Goal: Task Accomplishment & Management: Complete application form

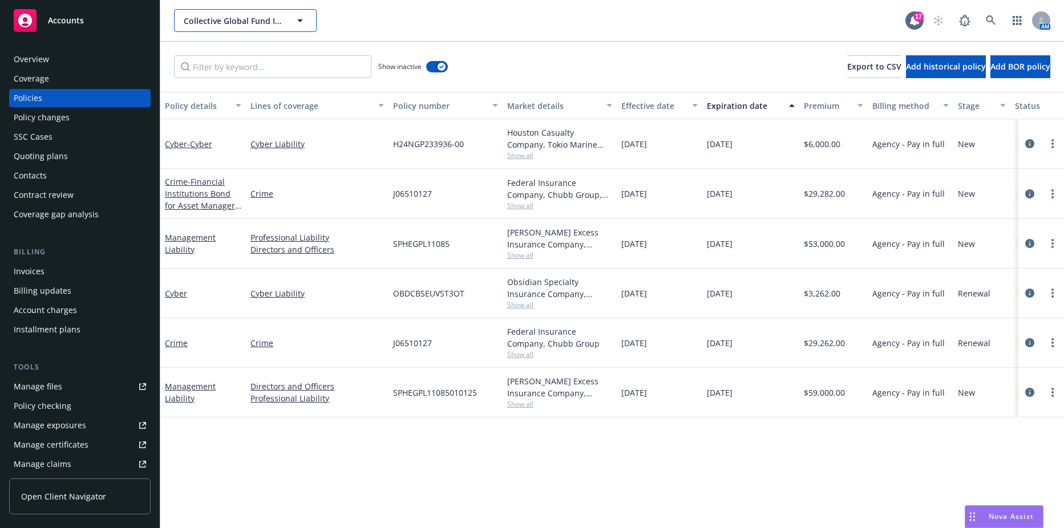
drag, startPoint x: 0, startPoint y: 0, endPoint x: 208, endPoint y: 17, distance: 208.9
click at [208, 17] on span "Collective Global Fund I GP, LLC and Collective Global Fund I GP, L.P." at bounding box center [233, 21] width 99 height 12
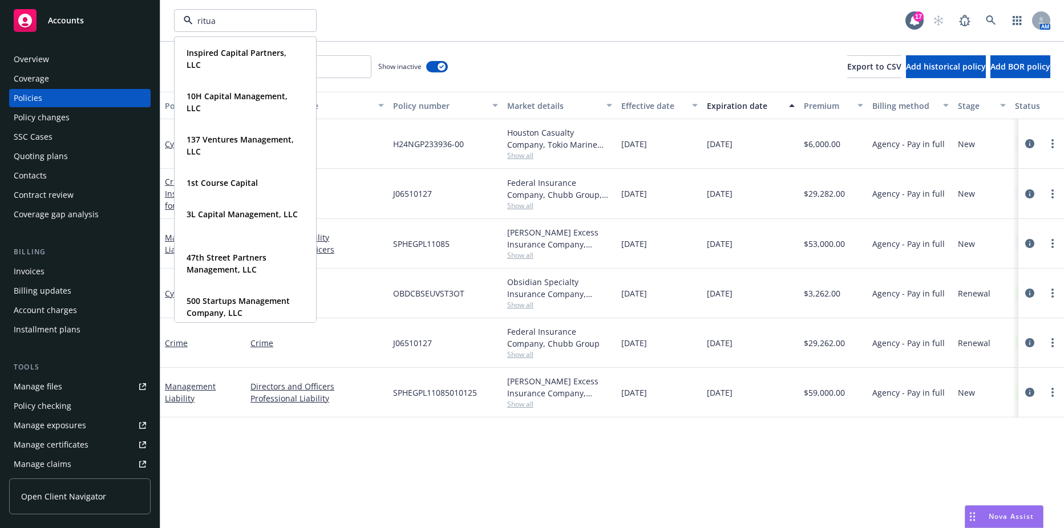
type input "ritual"
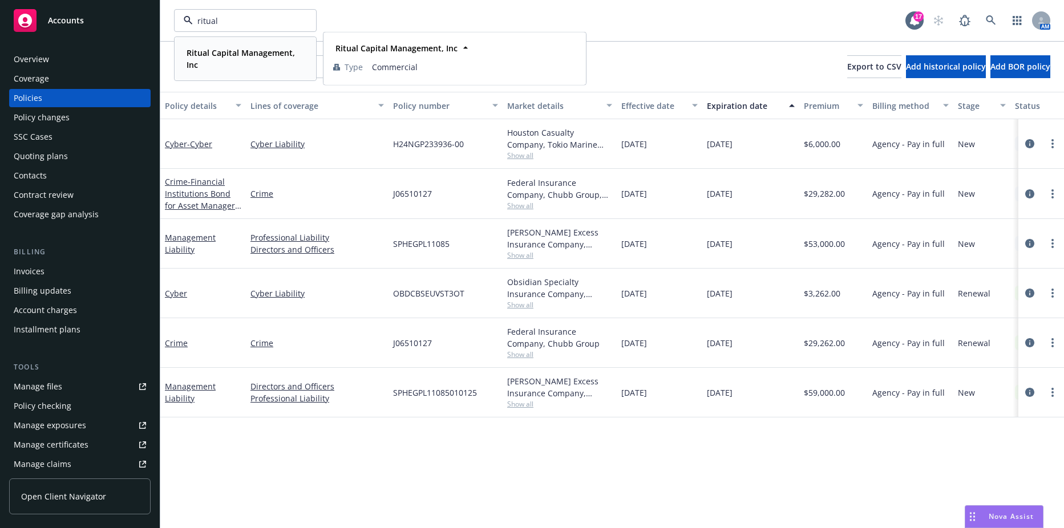
click at [214, 75] on div "Ritual Capital Management, Inc Type Commercial" at bounding box center [245, 59] width 140 height 42
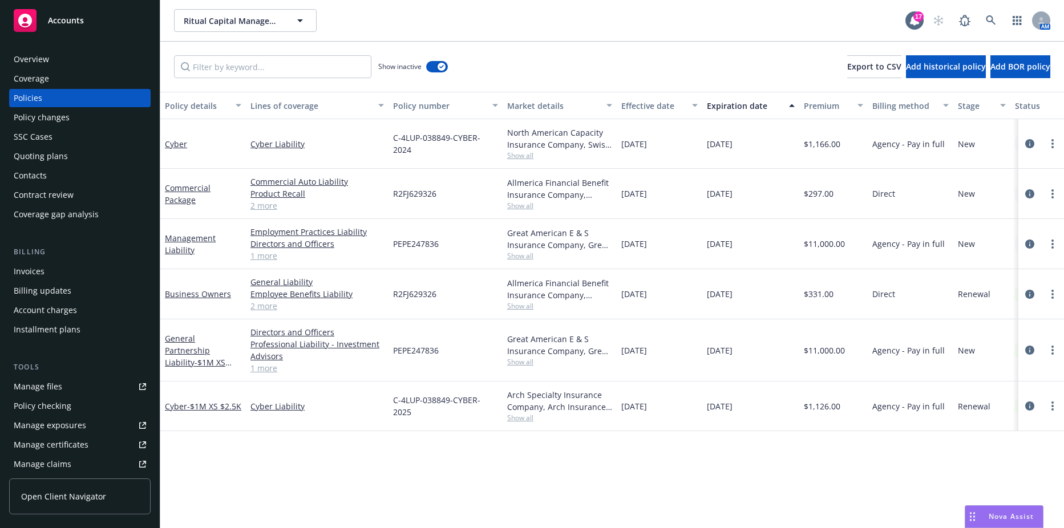
click at [59, 167] on div "Contacts" at bounding box center [80, 176] width 132 height 18
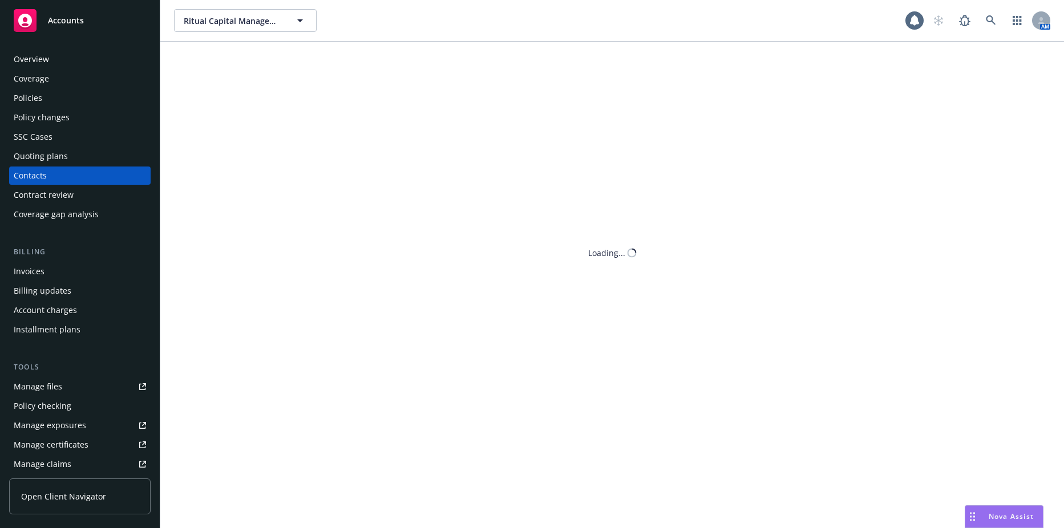
click at [58, 159] on div "Quoting plans" at bounding box center [41, 156] width 54 height 18
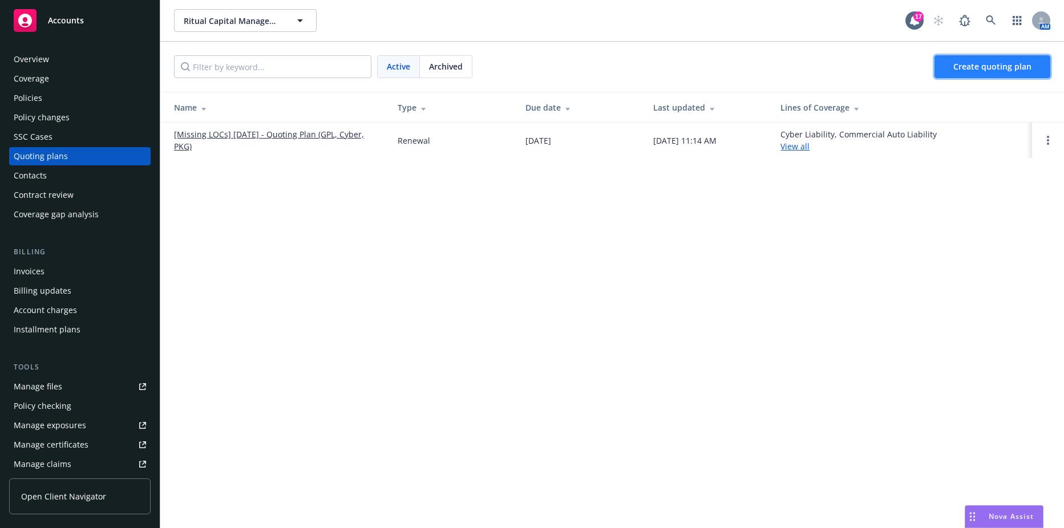
click at [974, 65] on span "Create quoting plan" at bounding box center [992, 66] width 78 height 11
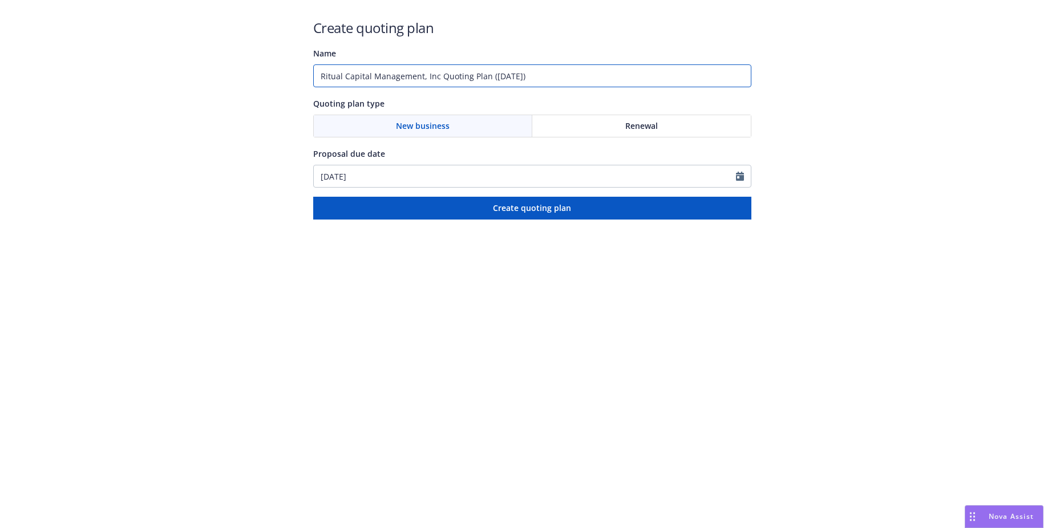
click at [420, 72] on input "Ritual Capital Management, Inc Quoting Plan ([DATE])" at bounding box center [532, 75] width 438 height 23
click at [450, 163] on div "Proposal due date [DATE]" at bounding box center [532, 167] width 438 height 41
click at [443, 172] on input "[DATE]" at bounding box center [525, 176] width 422 height 22
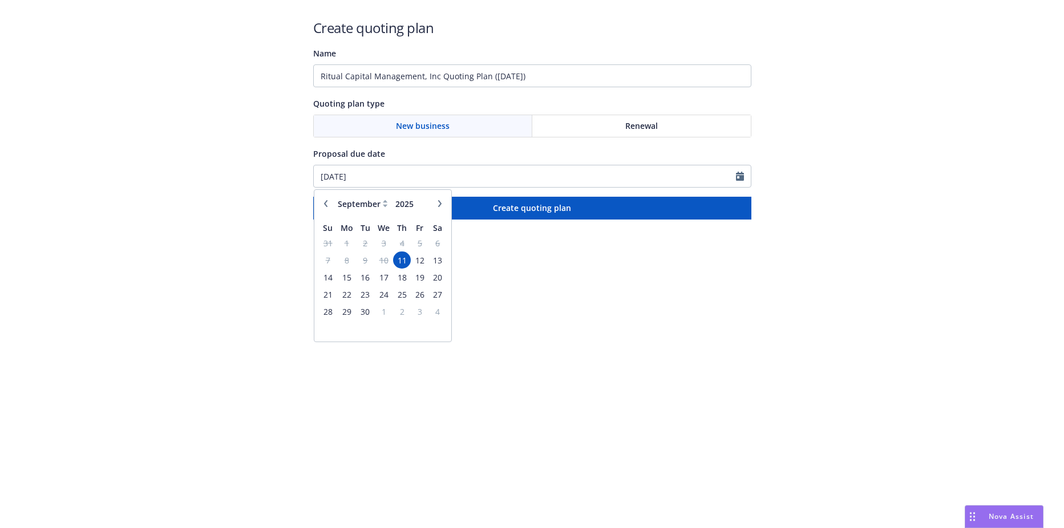
click at [442, 200] on icon "button" at bounding box center [439, 203] width 7 height 7
select select "1"
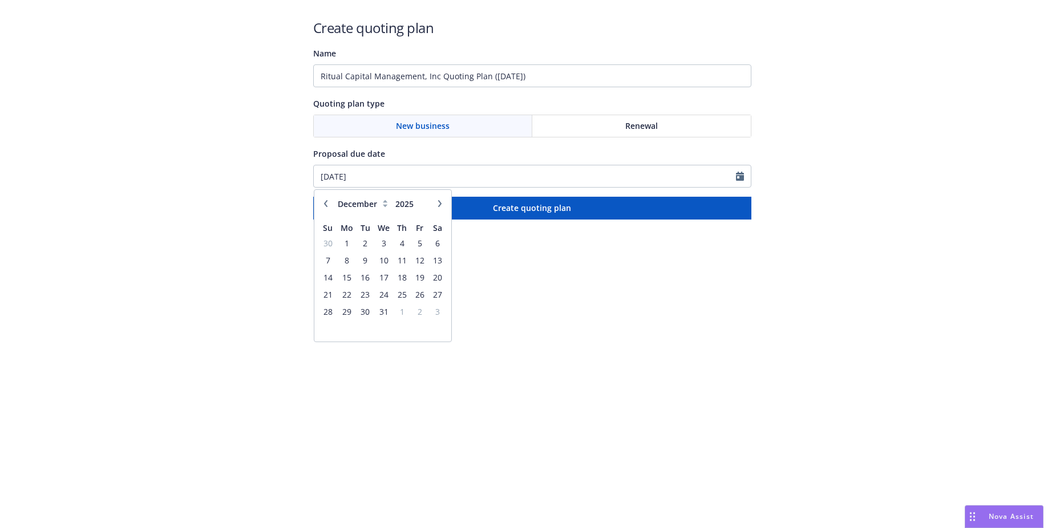
type input "2026"
click at [442, 200] on icon "button" at bounding box center [439, 203] width 7 height 7
click at [321, 203] on button "button" at bounding box center [326, 204] width 14 height 14
click at [324, 203] on icon "button" at bounding box center [325, 203] width 7 height 7
select select "12"
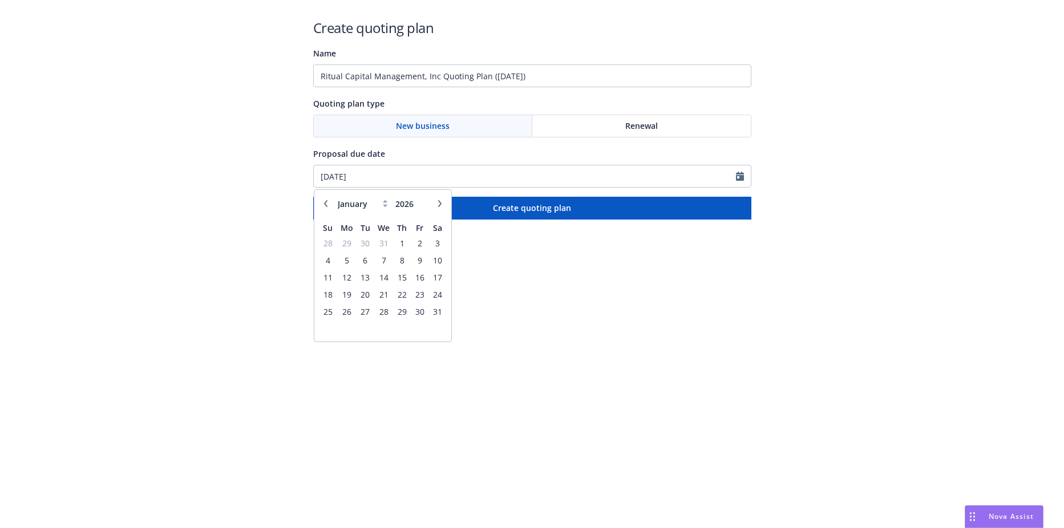
type input "2025"
click at [423, 260] on span "12" at bounding box center [419, 260] width 15 height 14
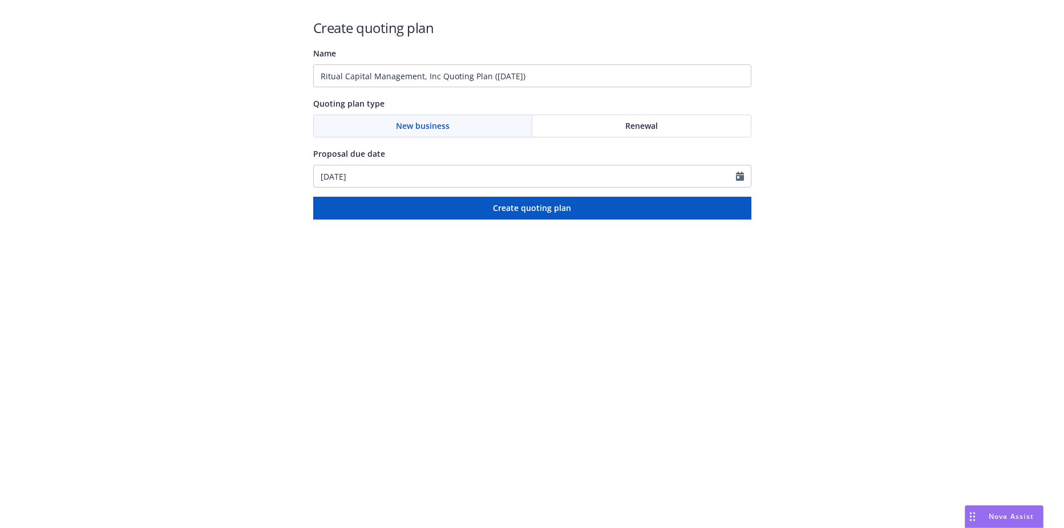
type input "[DATE]"
click at [342, 74] on input "Ritual Capital Management, Inc Quoting Plan ([DATE])" at bounding box center [532, 75] width 438 height 23
click at [359, 186] on div "[DATE]" at bounding box center [532, 176] width 438 height 23
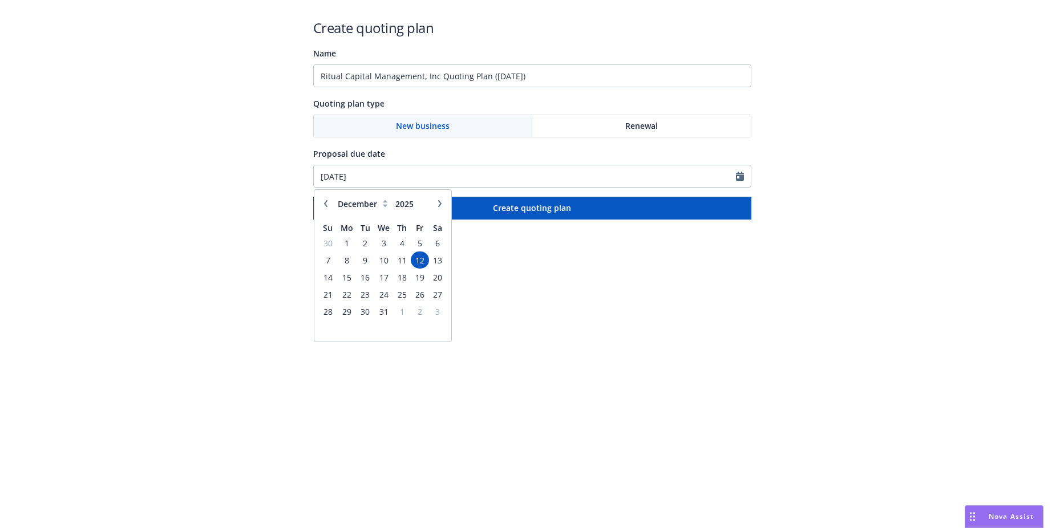
click at [439, 211] on div "January February March April May June July August September October November [D…" at bounding box center [383, 204] width 128 height 18
click at [440, 205] on icon "button" at bounding box center [439, 203] width 7 height 7
select select "1"
type input "2026"
click at [343, 279] on span "12" at bounding box center [346, 277] width 17 height 14
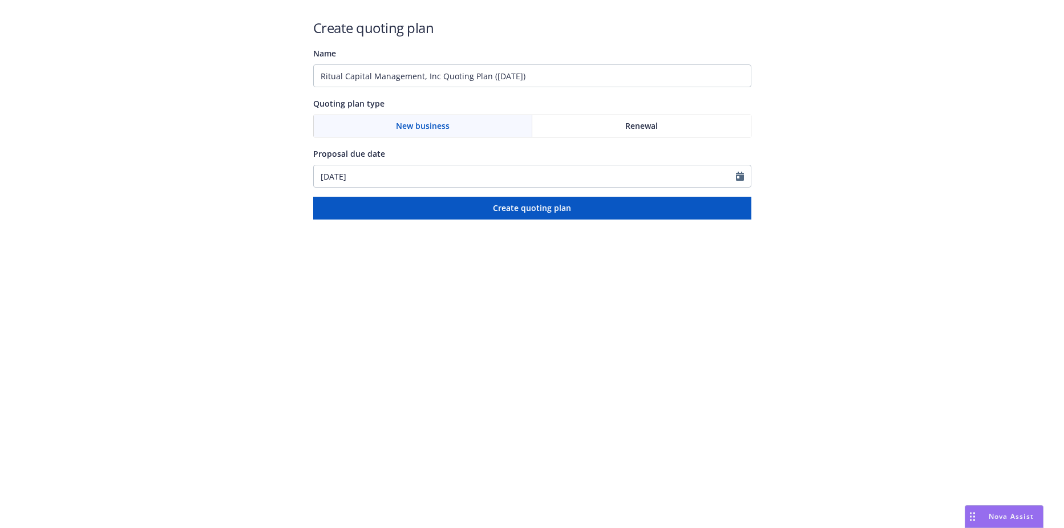
type input "[DATE]"
drag, startPoint x: 439, startPoint y: 75, endPoint x: 246, endPoint y: 70, distance: 192.3
click at [246, 70] on div "Create quoting plan Name Ritual Capital Management, Inc Quoting Plan ([DATE]) Q…" at bounding box center [532, 110] width 1064 height 220
type input "[DATE] - Quoting Plan (GPL, Cyber, PKG)"
click at [463, 220] on html "Create quoting plan Name [DATE] - Quoting Plan (GPL, Cyber, PKG) Quoting plan t…" at bounding box center [532, 110] width 1064 height 220
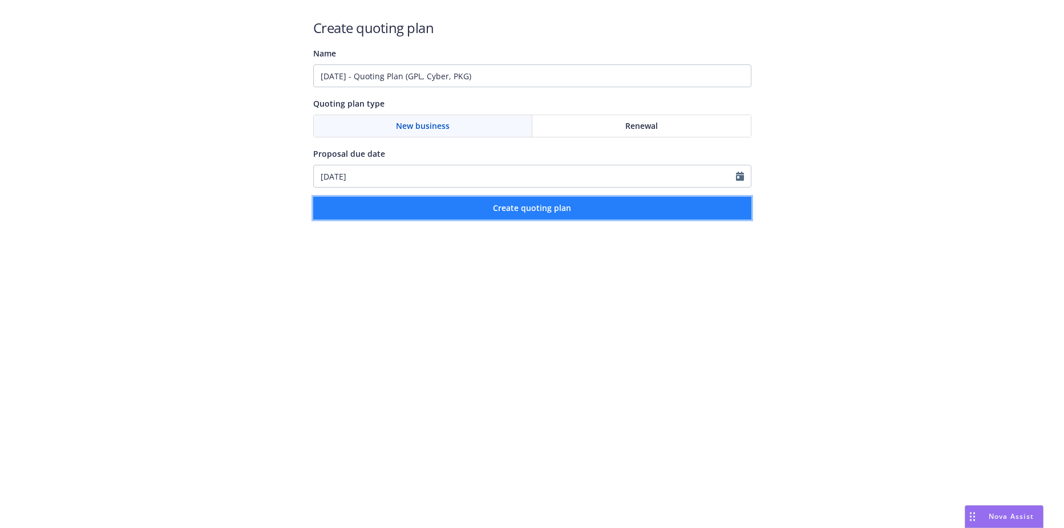
click at [463, 211] on button "Create quoting plan" at bounding box center [532, 208] width 438 height 23
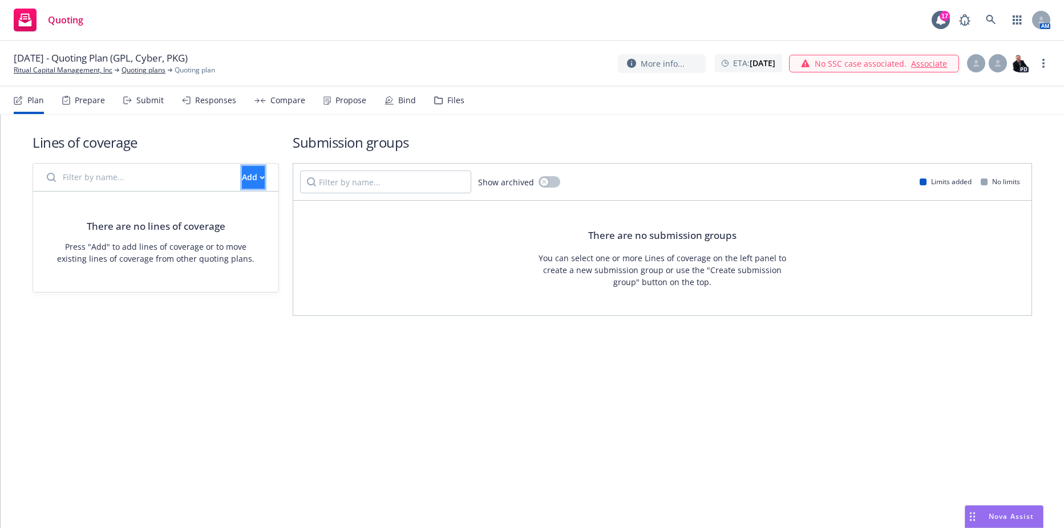
click at [260, 177] on icon "button" at bounding box center [262, 177] width 4 height 2
click at [249, 228] on span "Pull in policy to be renewed" at bounding box center [271, 229] width 133 height 11
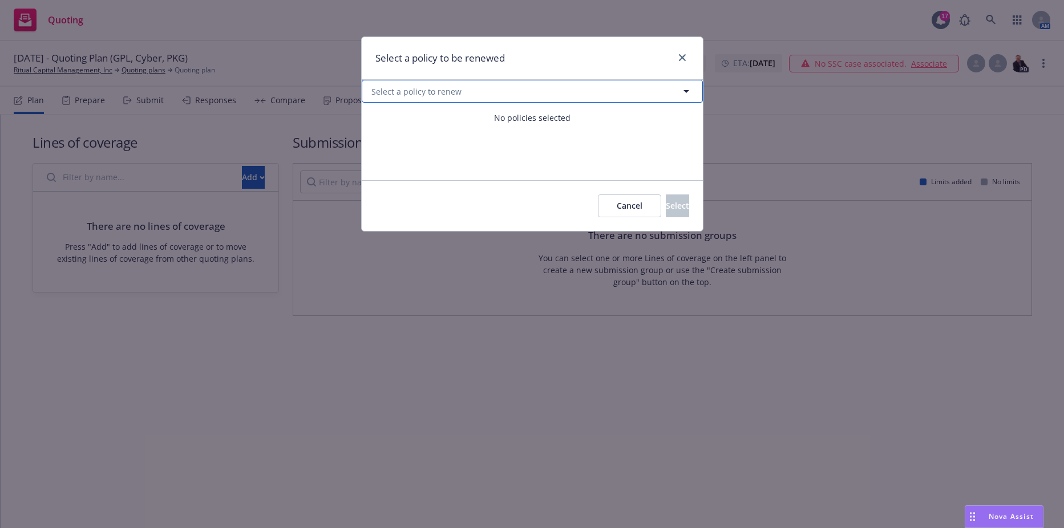
click at [492, 100] on button "Select a policy to renew" at bounding box center [532, 91] width 341 height 23
select select "ACTIVE"
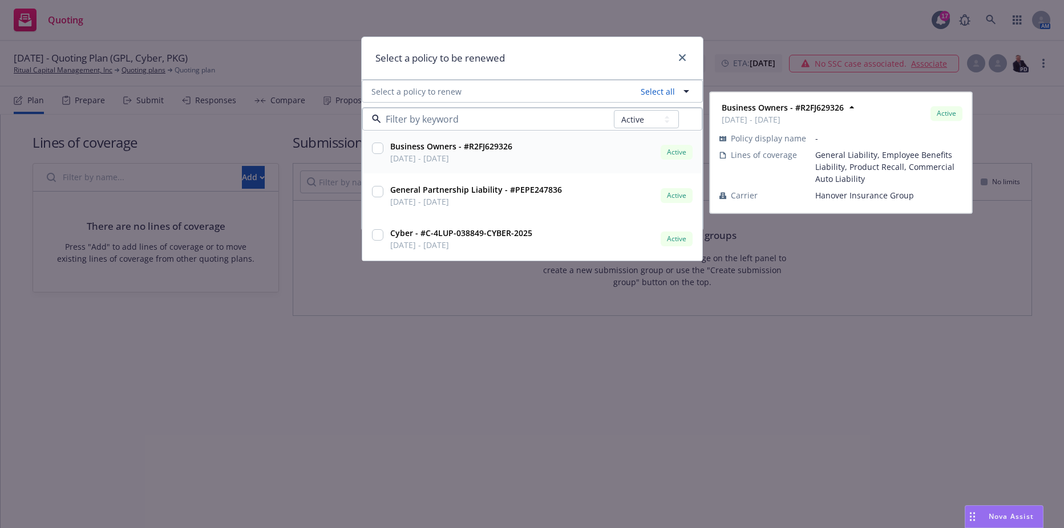
click at [378, 151] on input "checkbox" at bounding box center [377, 148] width 11 height 11
checkbox input "true"
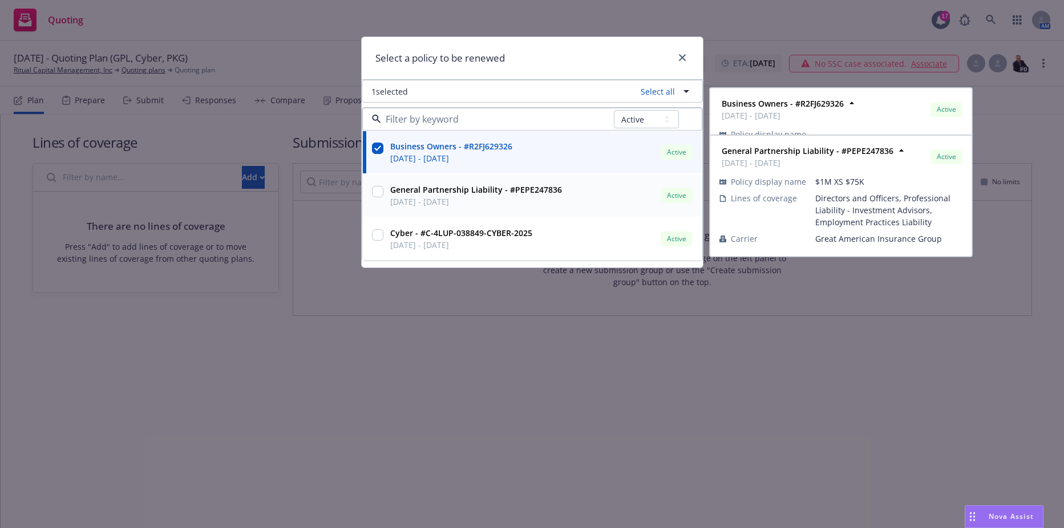
click at [373, 188] on input "checkbox" at bounding box center [377, 191] width 11 height 11
checkbox input "true"
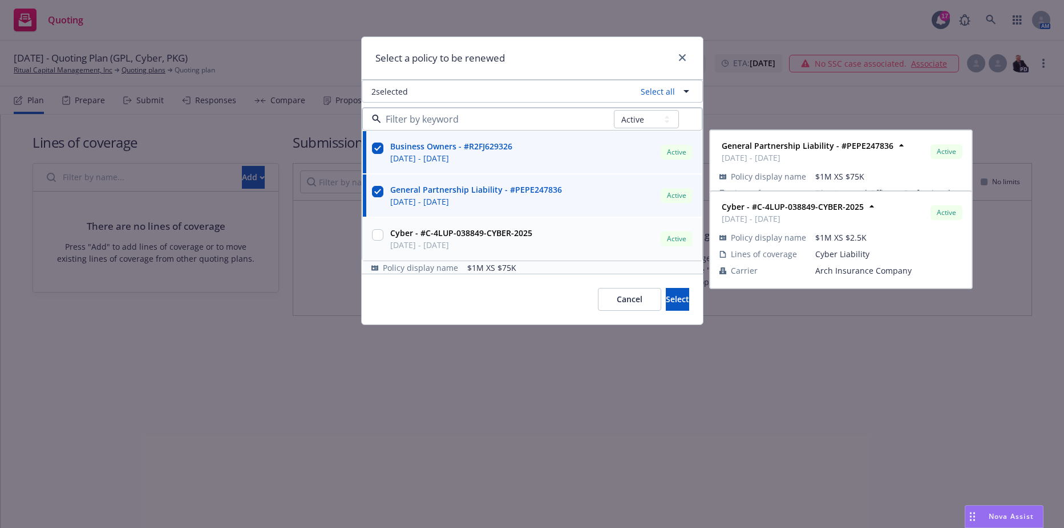
click at [379, 230] on input "checkbox" at bounding box center [377, 234] width 11 height 11
checkbox input "true"
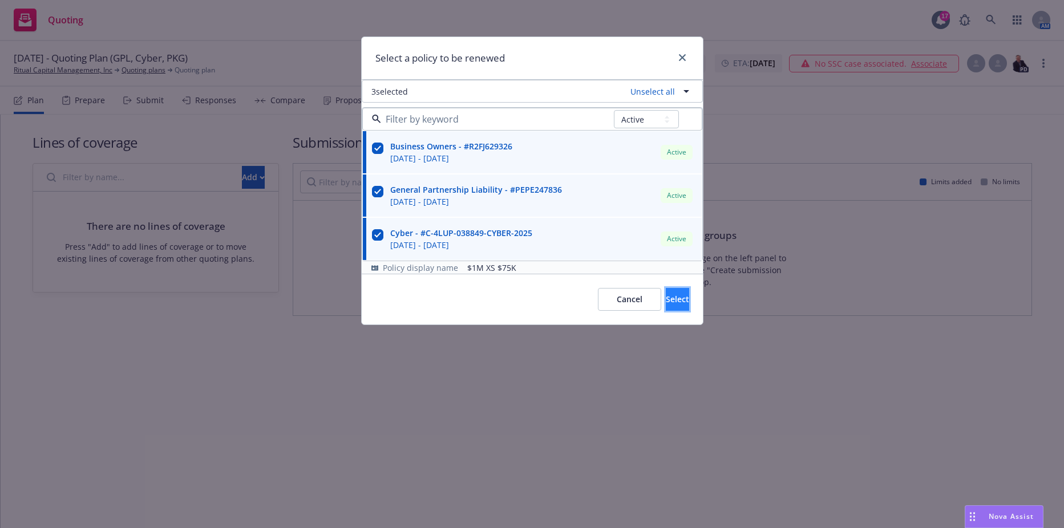
click at [666, 307] on button "Select" at bounding box center [677, 299] width 23 height 23
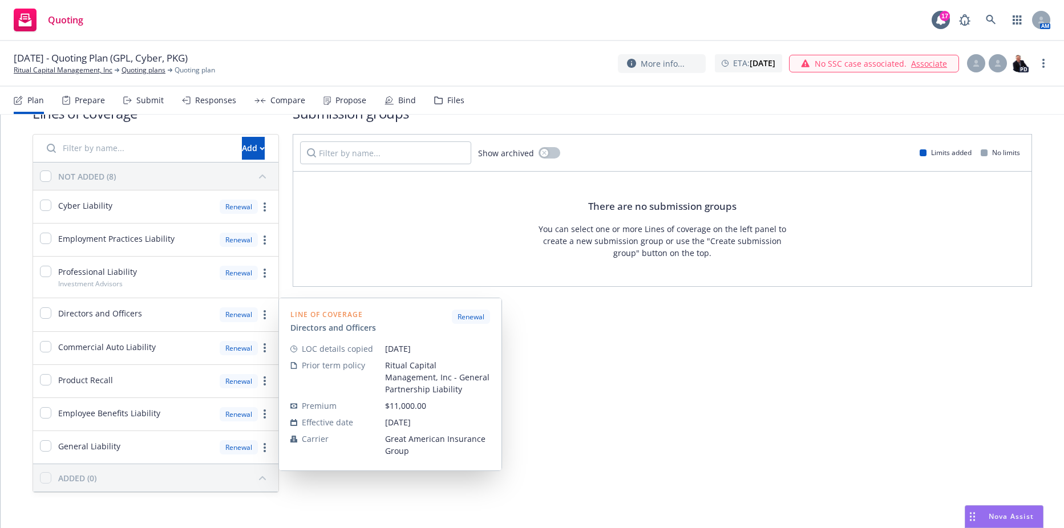
scroll to position [44, 0]
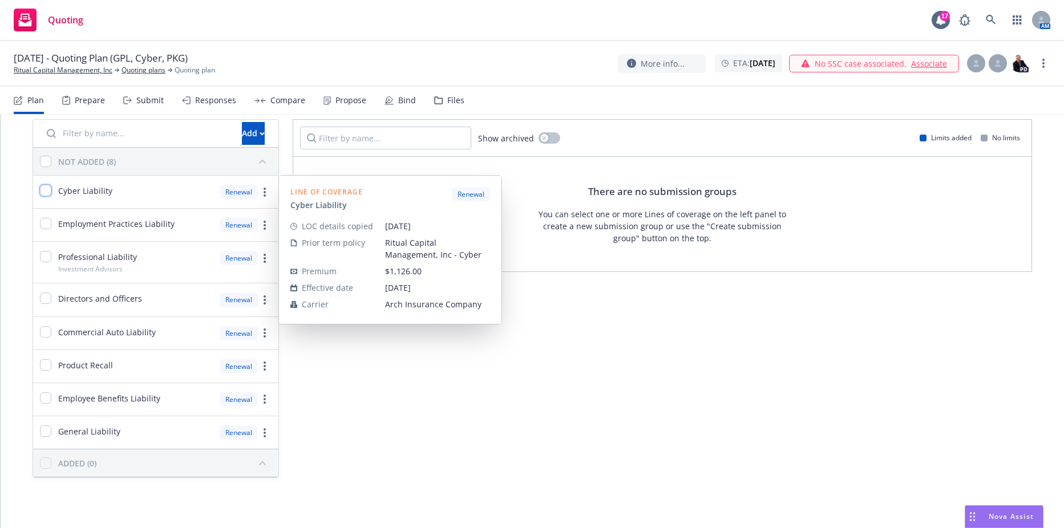
click at [47, 187] on input "checkbox" at bounding box center [45, 190] width 11 height 11
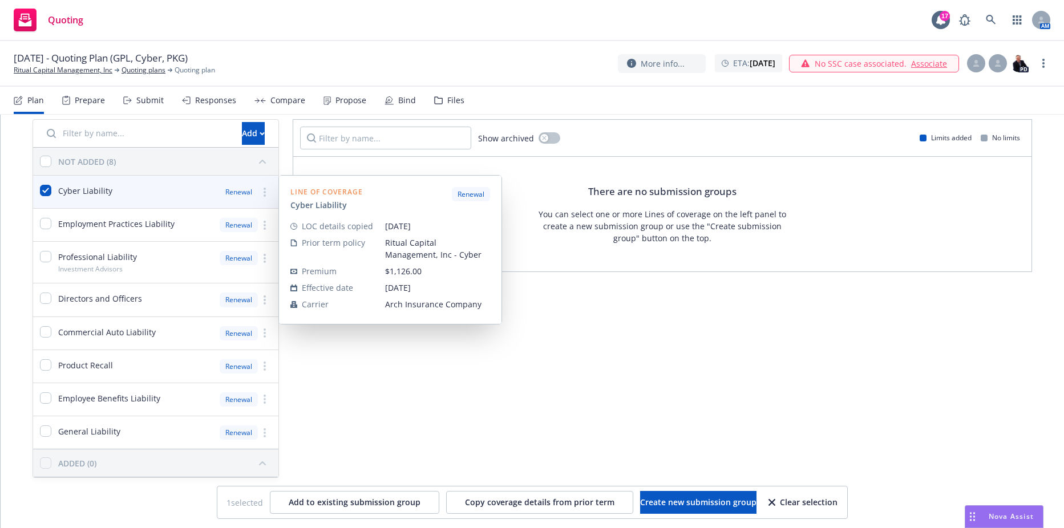
click at [43, 197] on div at bounding box center [45, 192] width 11 height 14
checkbox input "false"
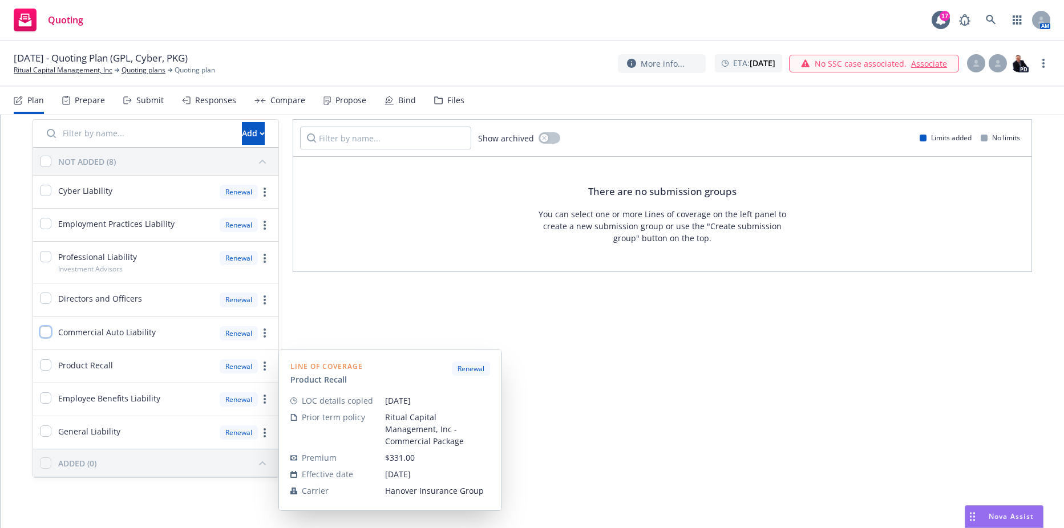
click at [47, 330] on input "checkbox" at bounding box center [45, 331] width 11 height 11
checkbox input "true"
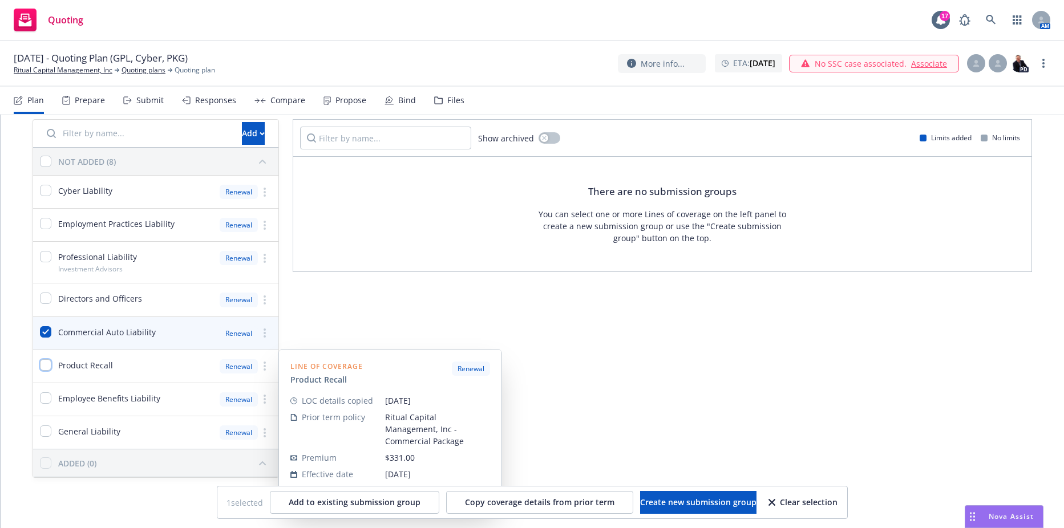
click at [44, 365] on input "checkbox" at bounding box center [45, 364] width 11 height 11
checkbox input "true"
click at [44, 403] on input "checkbox" at bounding box center [45, 397] width 11 height 11
checkbox input "true"
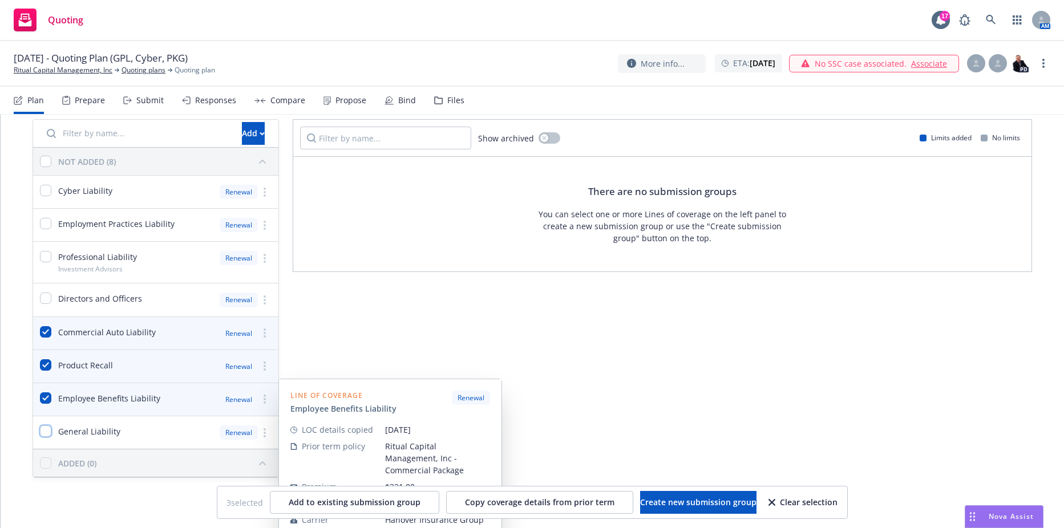
click at [46, 429] on input "checkbox" at bounding box center [45, 431] width 11 height 11
checkbox input "true"
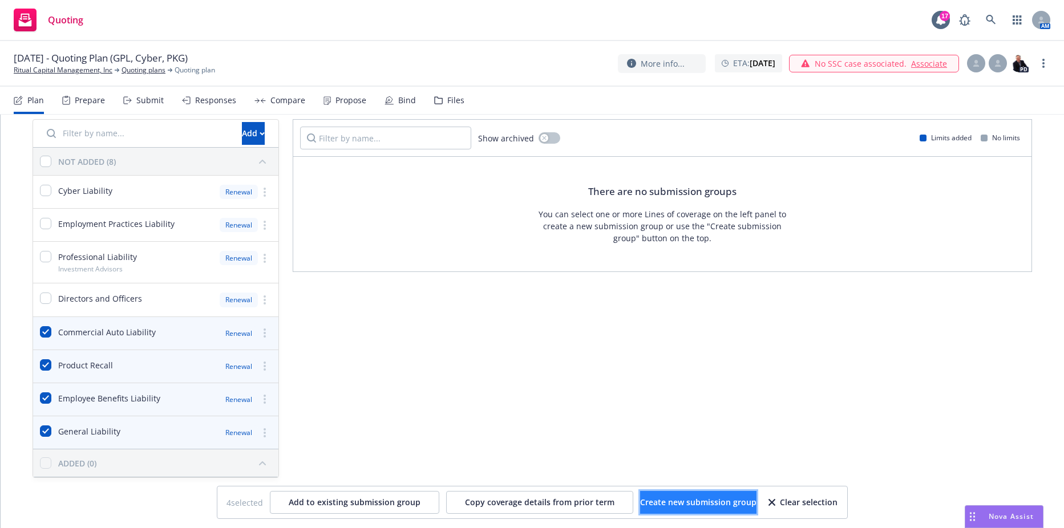
click at [683, 511] on button "Create new submission group" at bounding box center [698, 502] width 116 height 23
checkbox input "false"
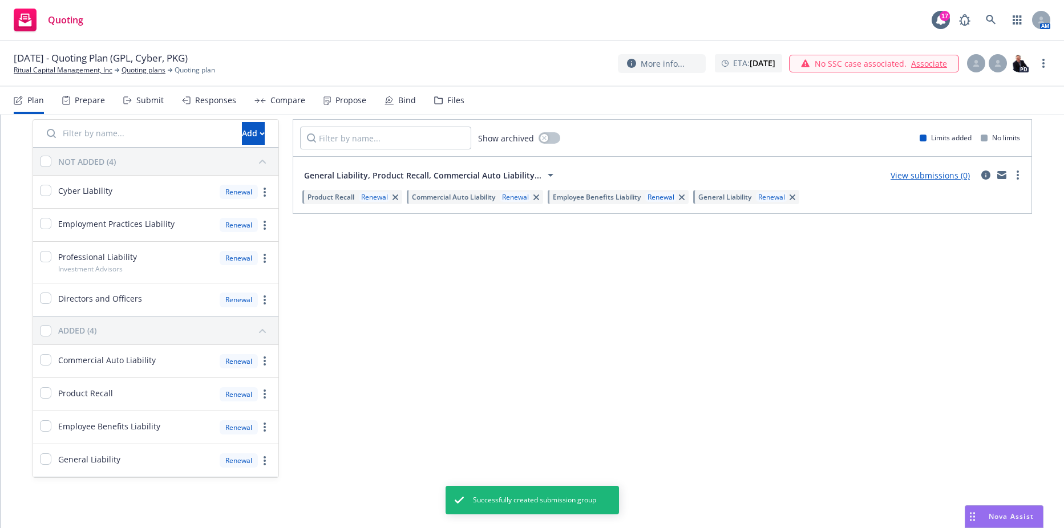
click at [535, 174] on div "General Liability, Product Recall, Commercial Auto Liability..." at bounding box center [430, 175] width 253 height 14
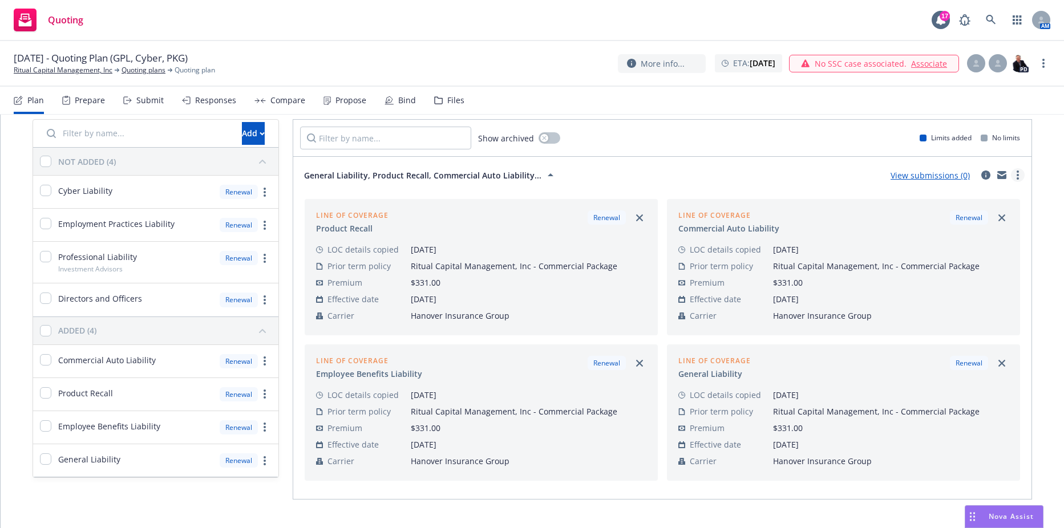
click at [1011, 171] on link "more" at bounding box center [1018, 175] width 14 height 14
click at [945, 197] on link "View more details" at bounding box center [955, 203] width 120 height 23
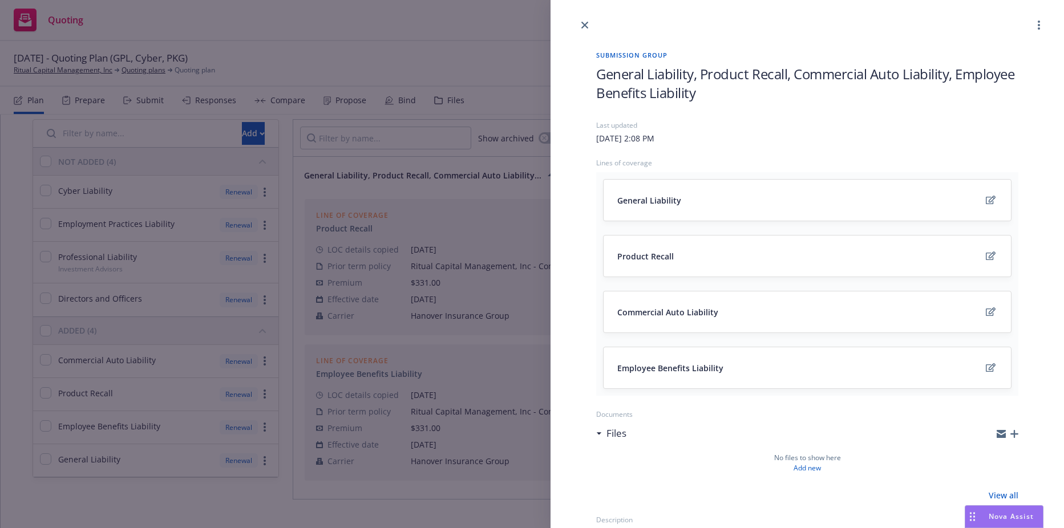
click at [694, 77] on span "General Liability, Product Recall, Commercial Auto Liability, Employee Benefits…" at bounding box center [807, 83] width 422 height 38
click at [677, 85] on span "General Liability, Product Recall, Commercial Auto Liability, Employee Benefits…" at bounding box center [807, 83] width 422 height 38
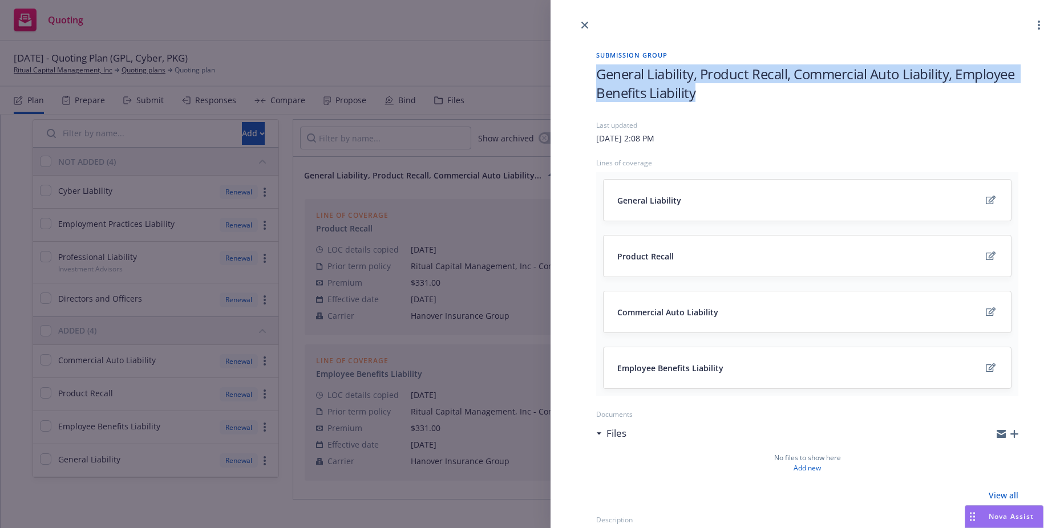
click at [677, 85] on span "General Liability, Product Recall, Commercial Auto Liability, Employee Benefits…" at bounding box center [807, 83] width 422 height 38
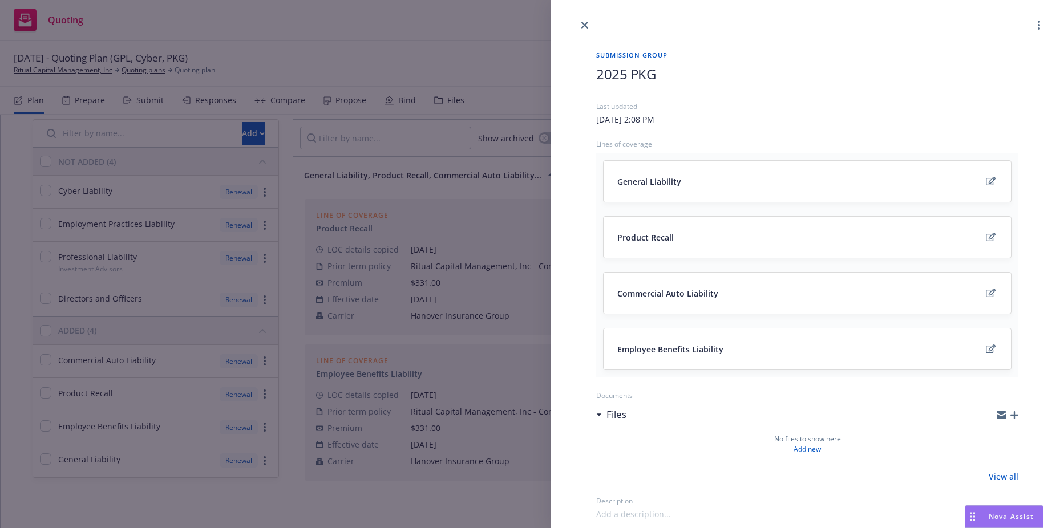
click at [528, 151] on div "Submission group 2025 PKG Last updated [DATE] 2:08 PM Lines of coverage General…" at bounding box center [532, 264] width 1064 height 528
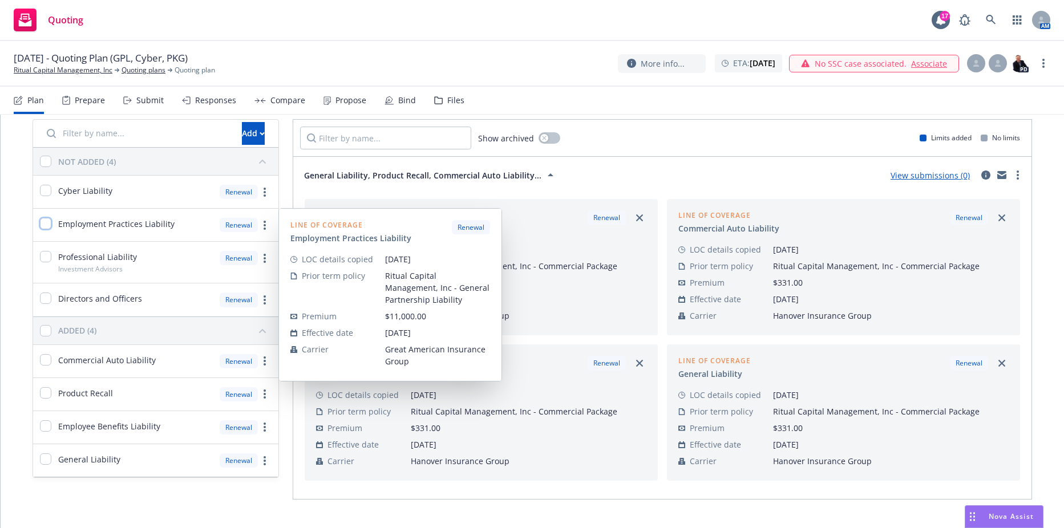
click at [48, 218] on input "checkbox" at bounding box center [45, 223] width 11 height 11
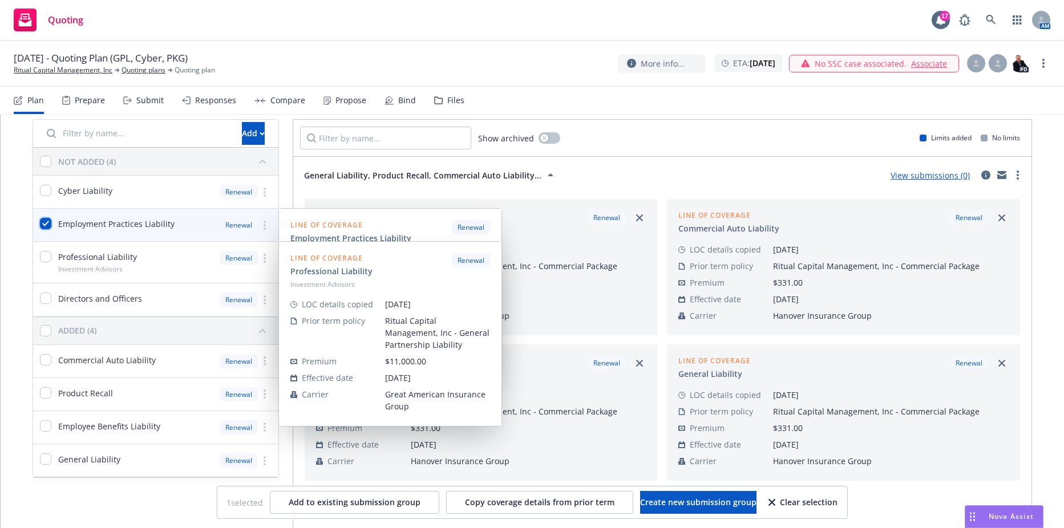
click at [46, 218] on input "checkbox" at bounding box center [45, 223] width 11 height 11
checkbox input "false"
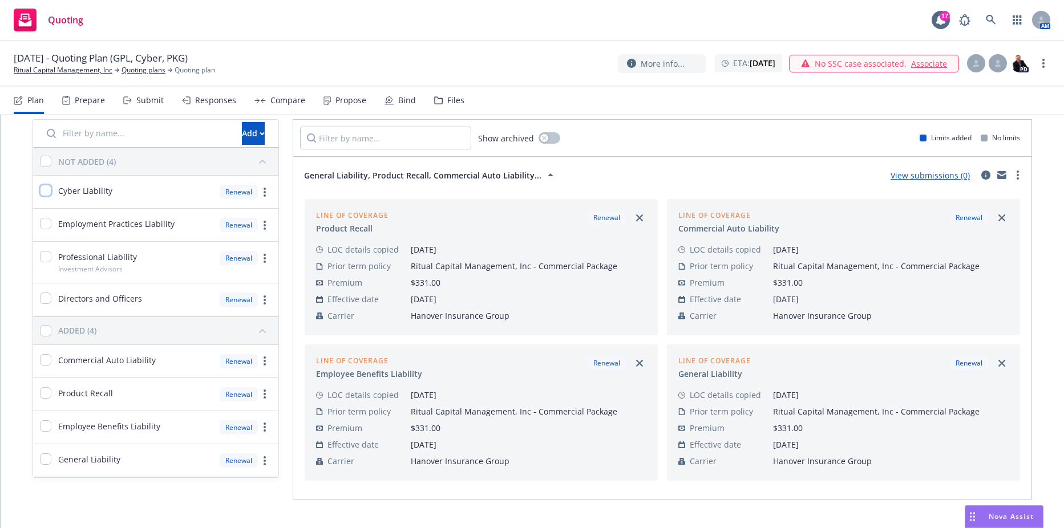
click at [46, 195] on input "checkbox" at bounding box center [45, 190] width 11 height 11
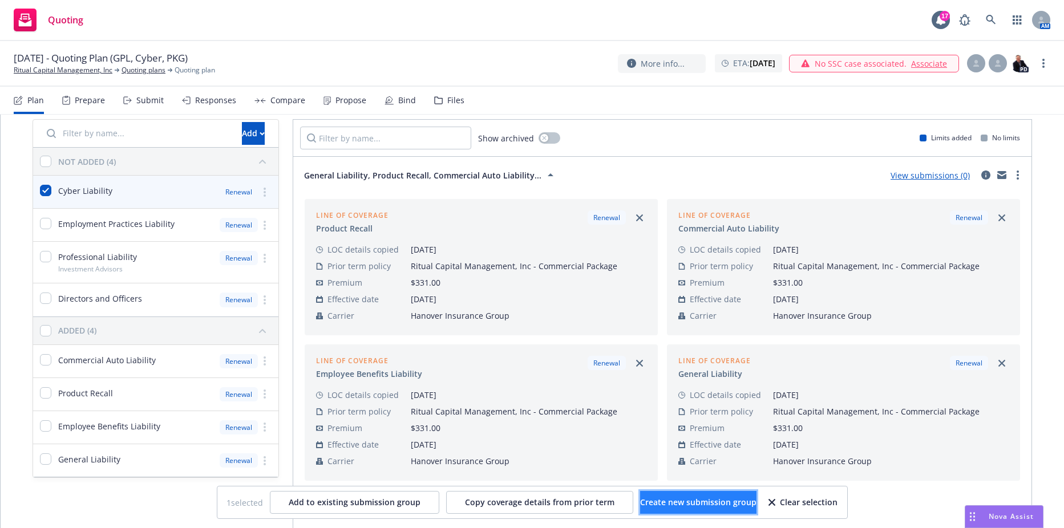
click at [659, 513] on button "Create new submission group" at bounding box center [698, 502] width 116 height 23
checkbox input "false"
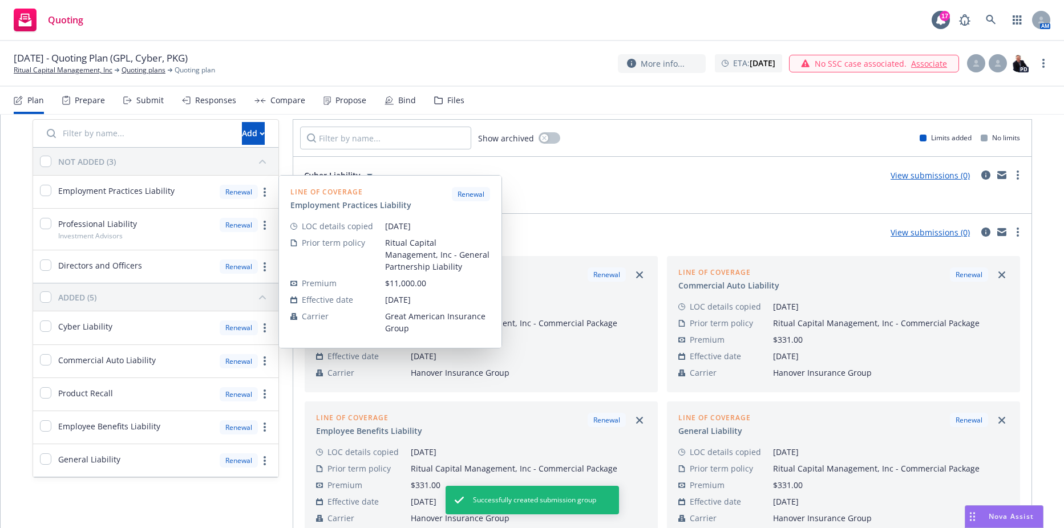
click at [48, 179] on div "Employment Practices Liability" at bounding box center [103, 192] width 141 height 33
checkbox input "true"
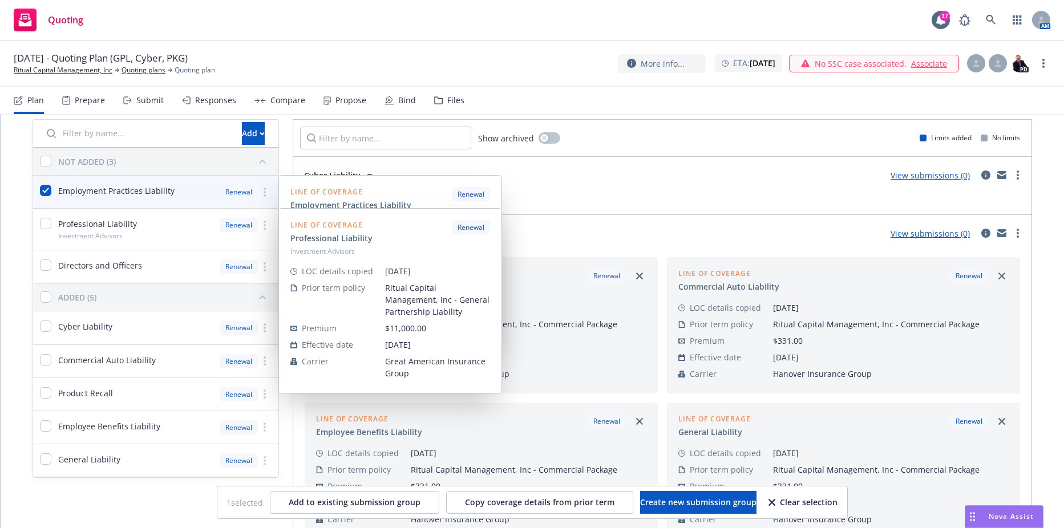
click at [44, 230] on div at bounding box center [45, 229] width 11 height 23
checkbox input "true"
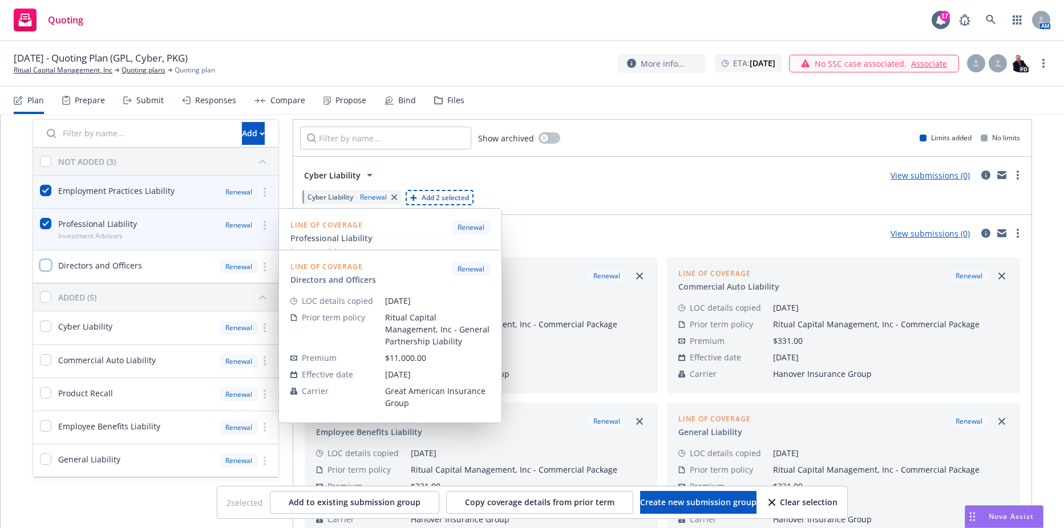
click at [46, 267] on input "checkbox" at bounding box center [45, 265] width 11 height 11
checkbox input "true"
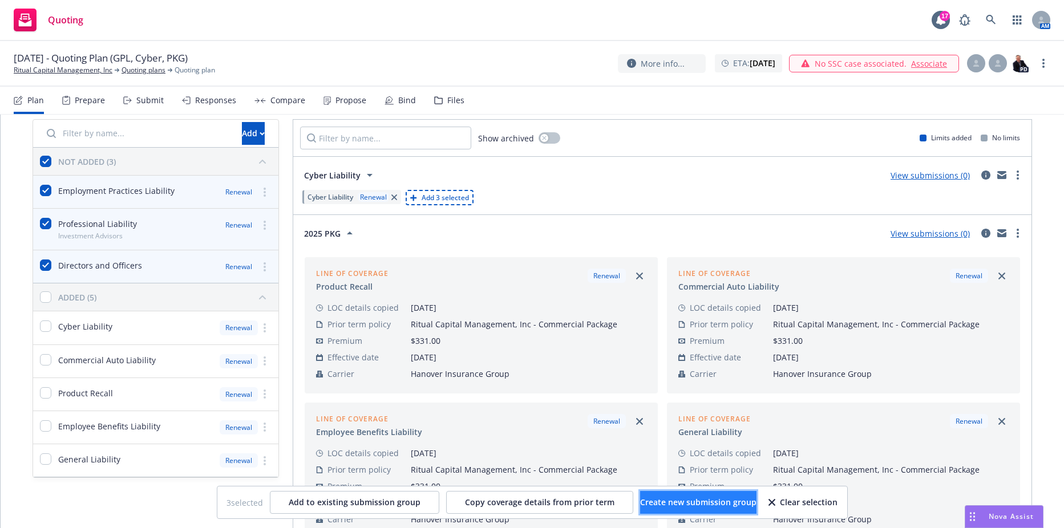
click at [662, 503] on span "Create new submission group" at bounding box center [698, 502] width 116 height 11
checkbox input "false"
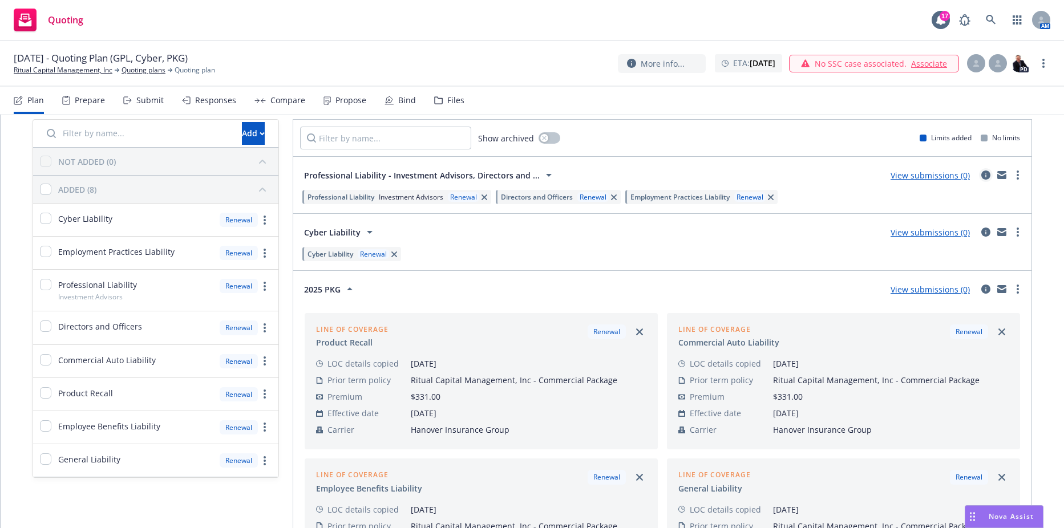
click at [981, 176] on icon "circleInformation" at bounding box center [985, 175] width 9 height 9
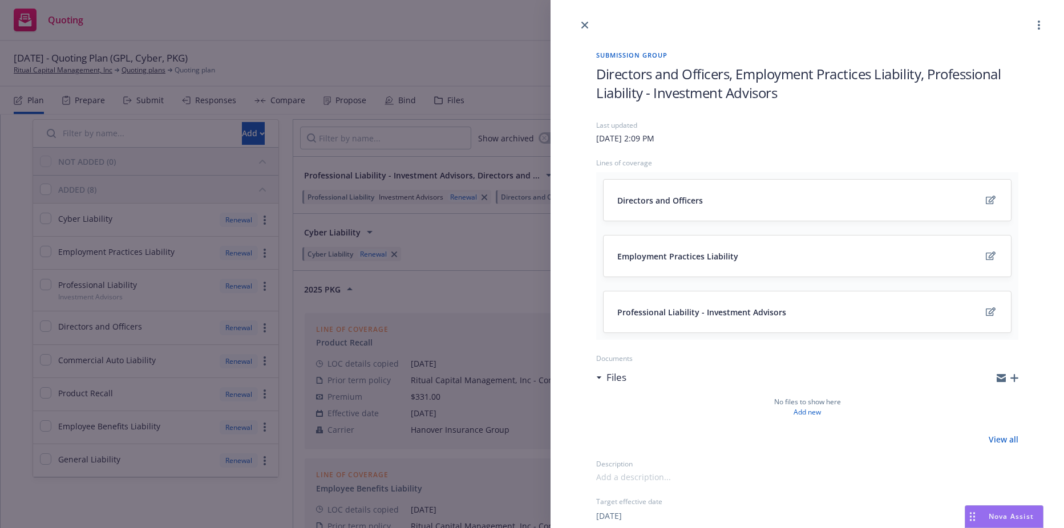
click at [734, 92] on span "Directors and Officers, Employment Practices Liability, Professional Liability …" at bounding box center [807, 83] width 422 height 38
click at [743, 81] on span "Directors and Officers, Employment Practices Liability, Professional Liability …" at bounding box center [807, 83] width 422 height 38
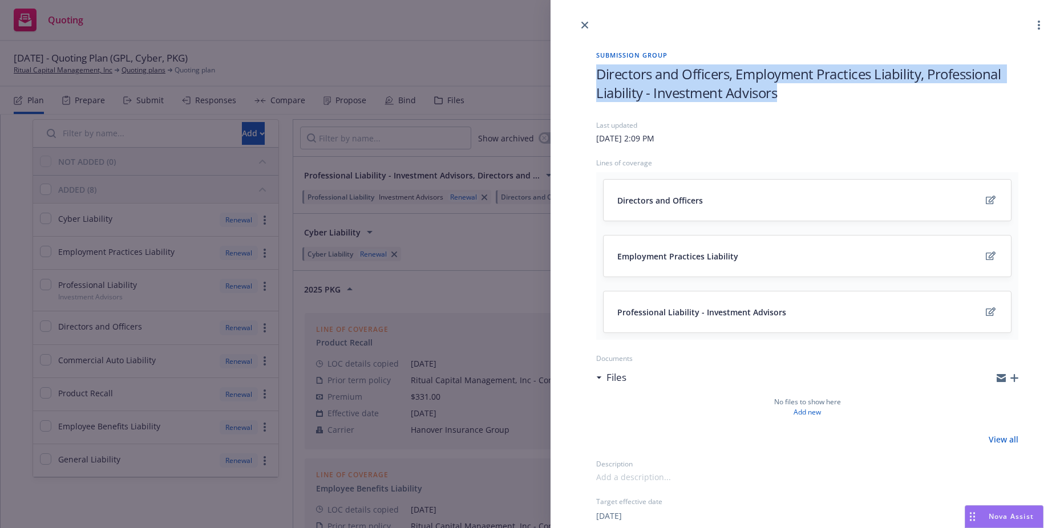
click at [743, 81] on span "Directors and Officers, Employment Practices Liability, Professional Liability …" at bounding box center [807, 83] width 422 height 38
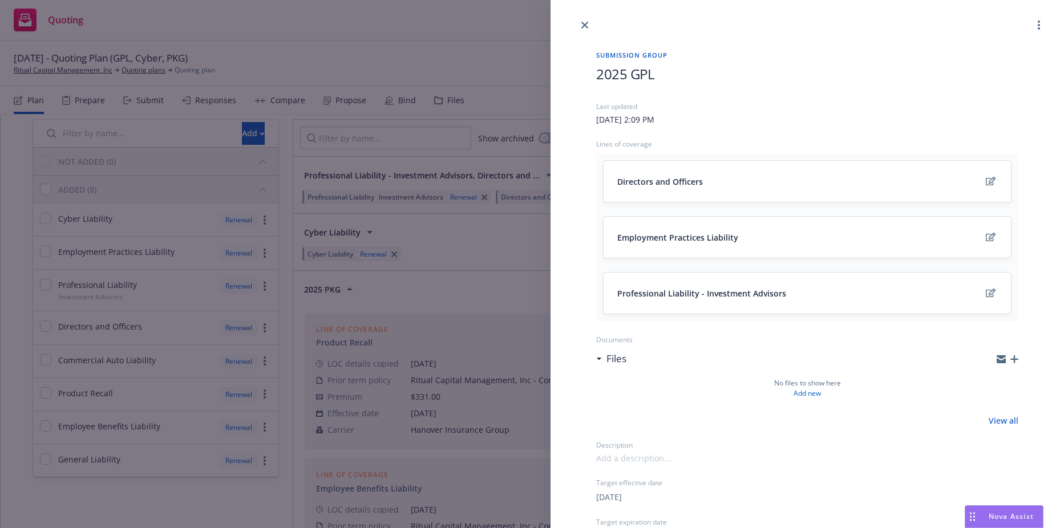
click at [455, 83] on div "Submission group 2025 GPL Last updated [DATE] 2:09 PM Lines of coverage Directo…" at bounding box center [532, 264] width 1064 height 528
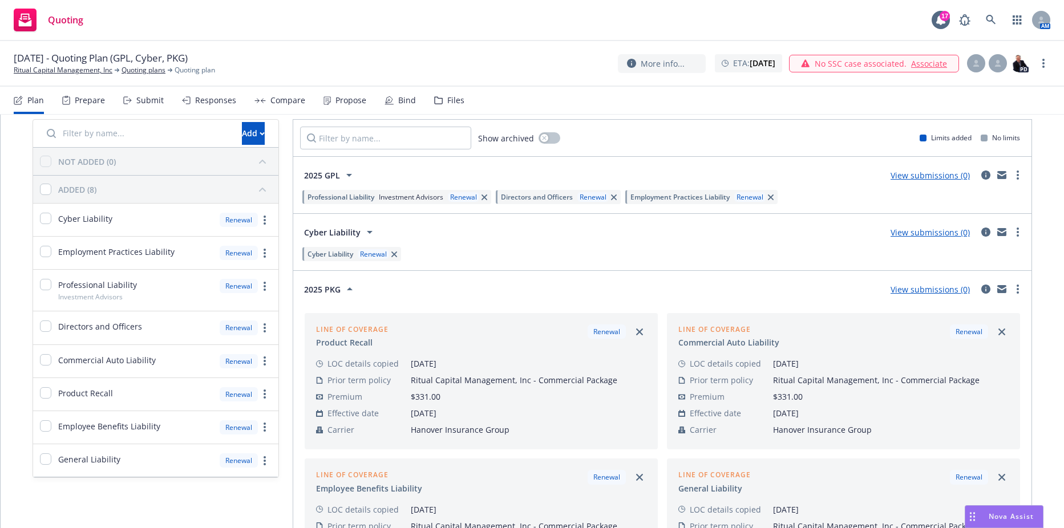
click at [96, 104] on div "Prepare" at bounding box center [90, 100] width 30 height 9
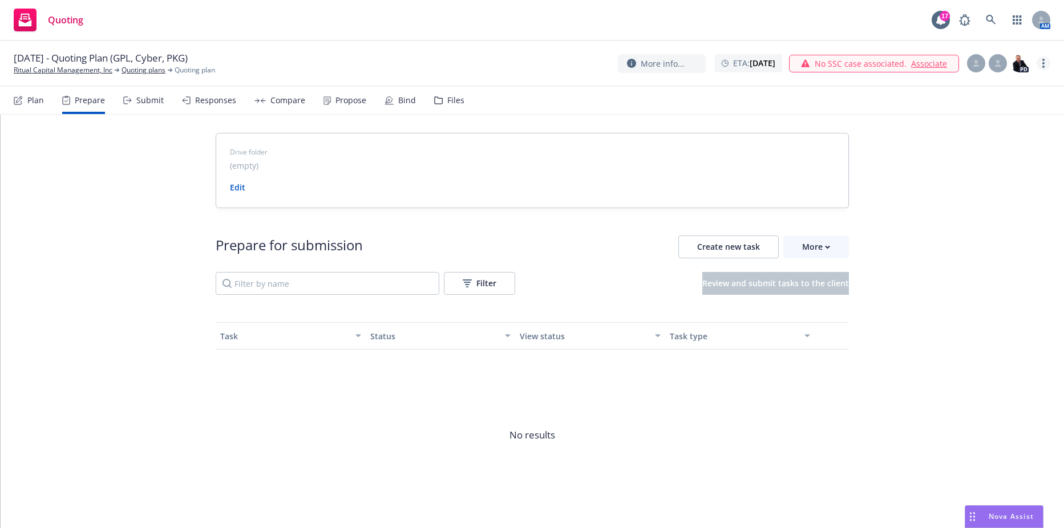
click at [1045, 63] on link "more" at bounding box center [1044, 63] width 14 height 14
click at [972, 128] on link "Associate with SSC case" at bounding box center [985, 132] width 127 height 23
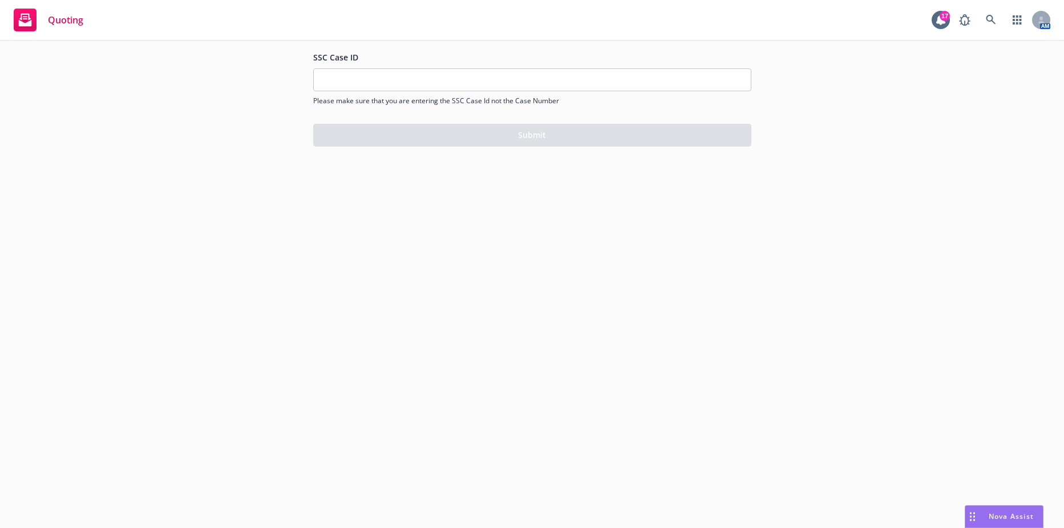
click at [63, 25] on span "Quoting" at bounding box center [65, 19] width 35 height 9
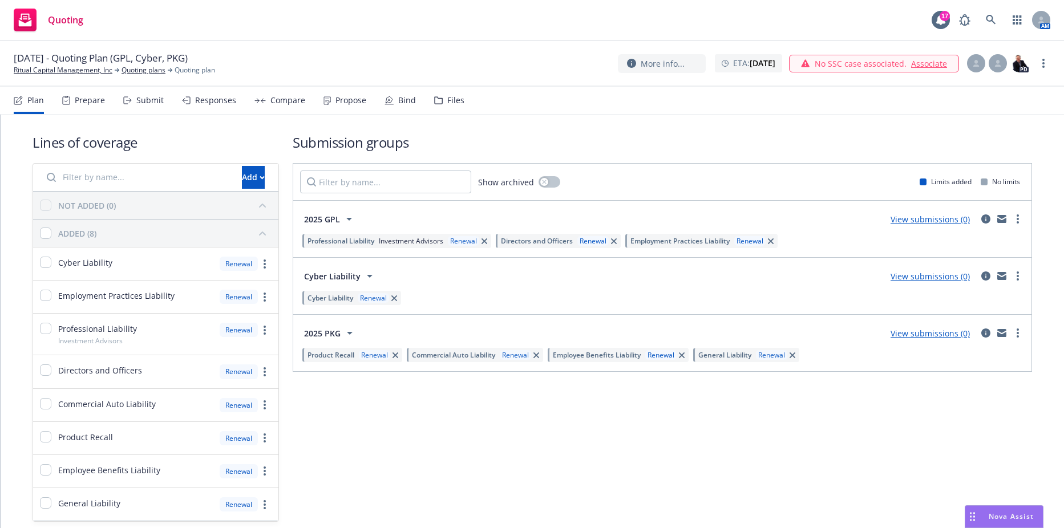
click at [846, 64] on span "No SSC case associated." at bounding box center [861, 64] width 92 height 12
click at [79, 98] on div "Prepare" at bounding box center [90, 100] width 30 height 9
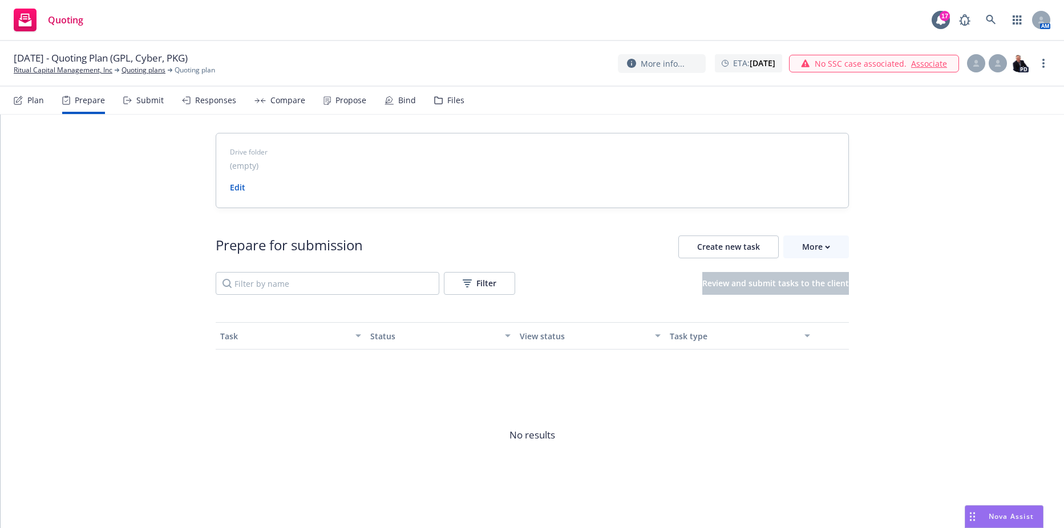
click at [931, 67] on link "Associate" at bounding box center [929, 64] width 36 height 12
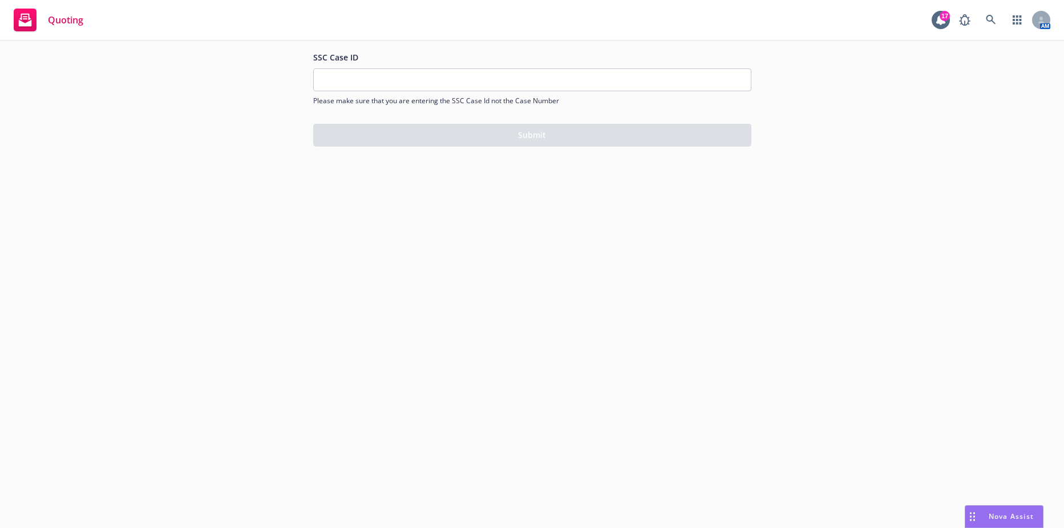
click at [527, 96] on span "Please make sure that you are entering the SSC Case Id not the Case Number" at bounding box center [532, 101] width 438 height 10
click at [28, 25] on icon at bounding box center [25, 23] width 13 height 7
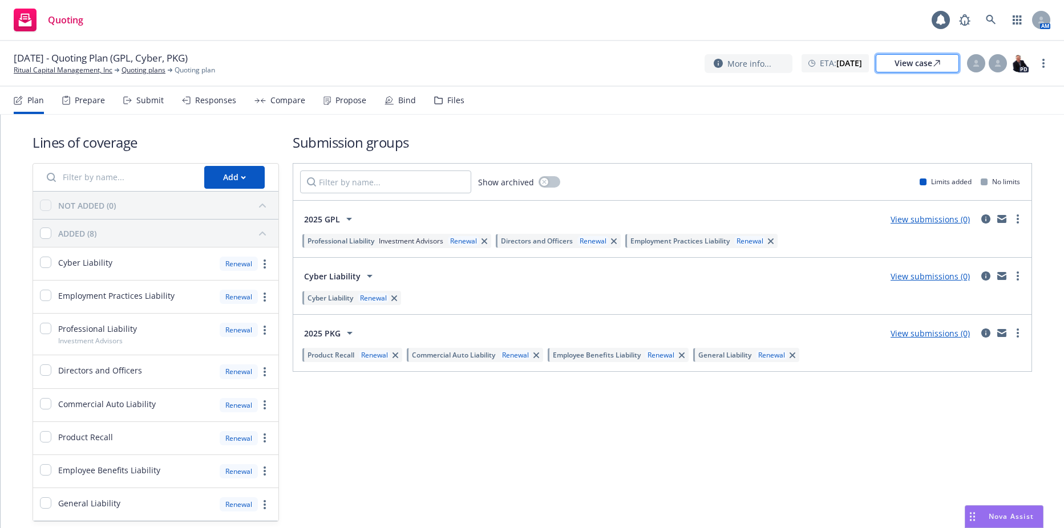
click at [916, 60] on div "View case" at bounding box center [917, 63] width 46 height 17
